Goal: Communication & Community: Share content

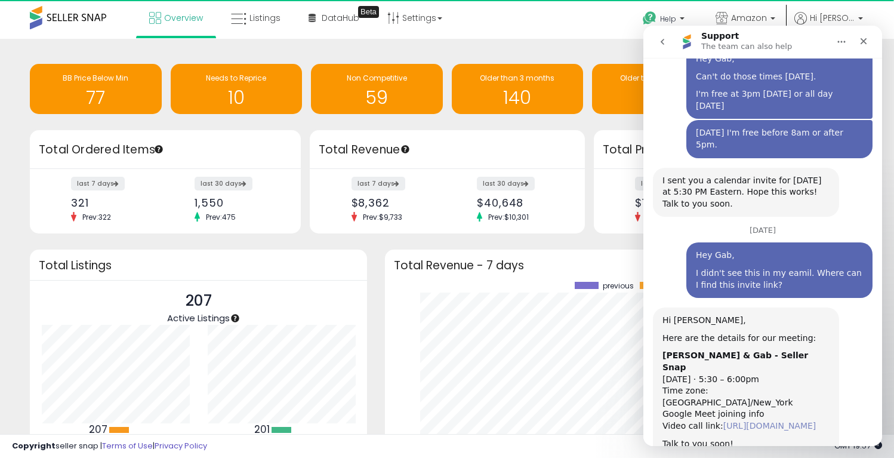
copy link "[URL][DOMAIN_NAME]"
